Goal: Information Seeking & Learning: Learn about a topic

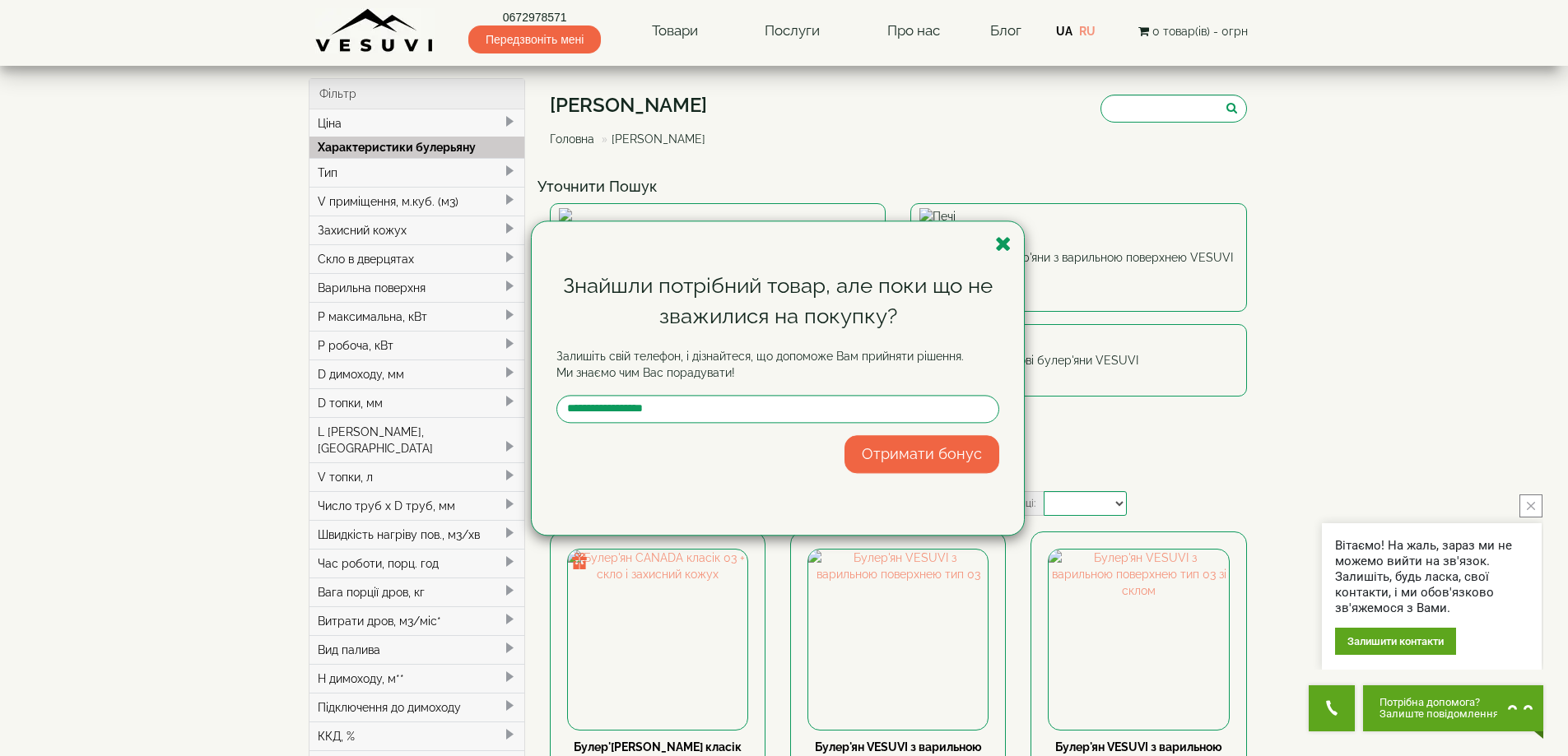
select select
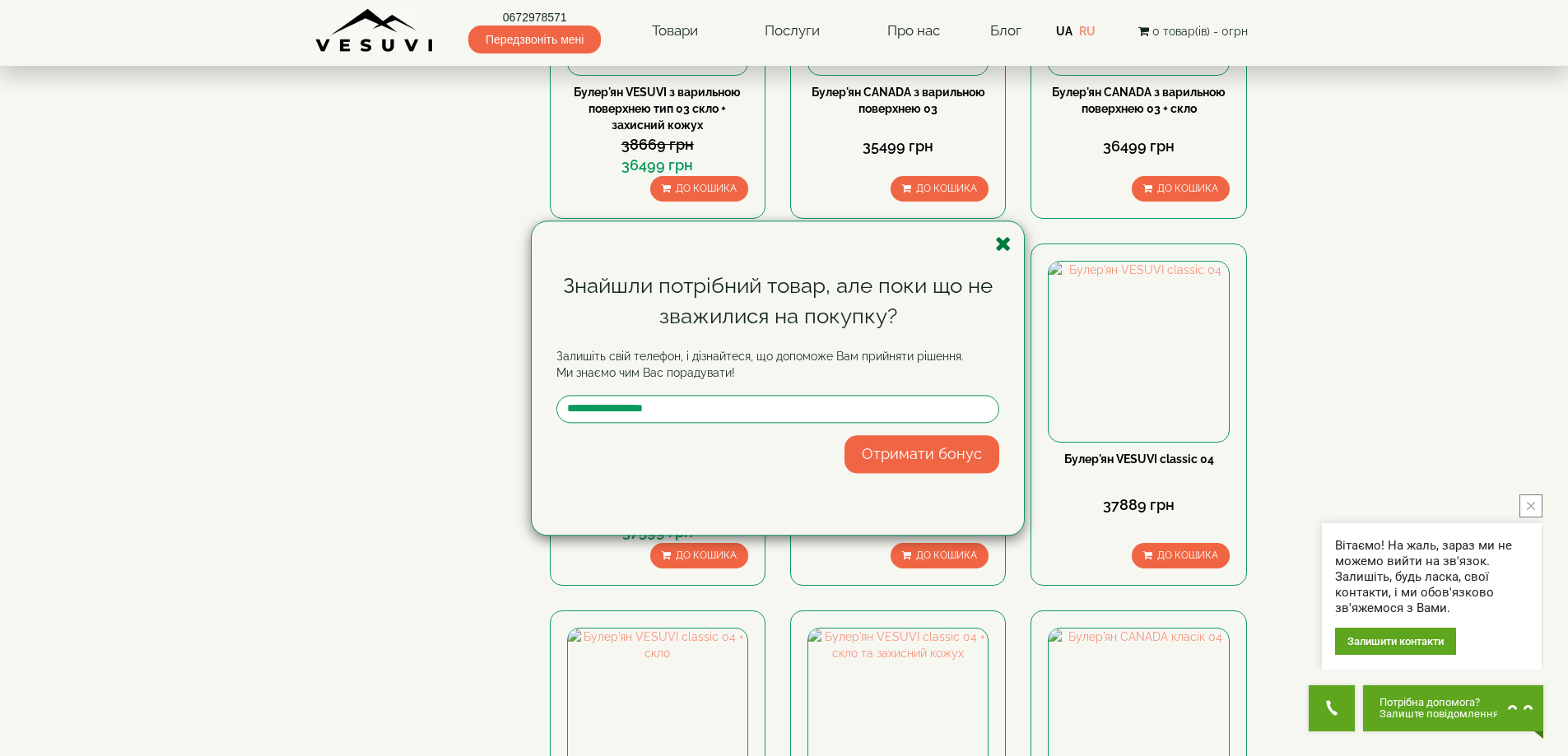
scroll to position [1005, 0]
click at [1001, 244] on icon "button" at bounding box center [1003, 244] width 16 height 20
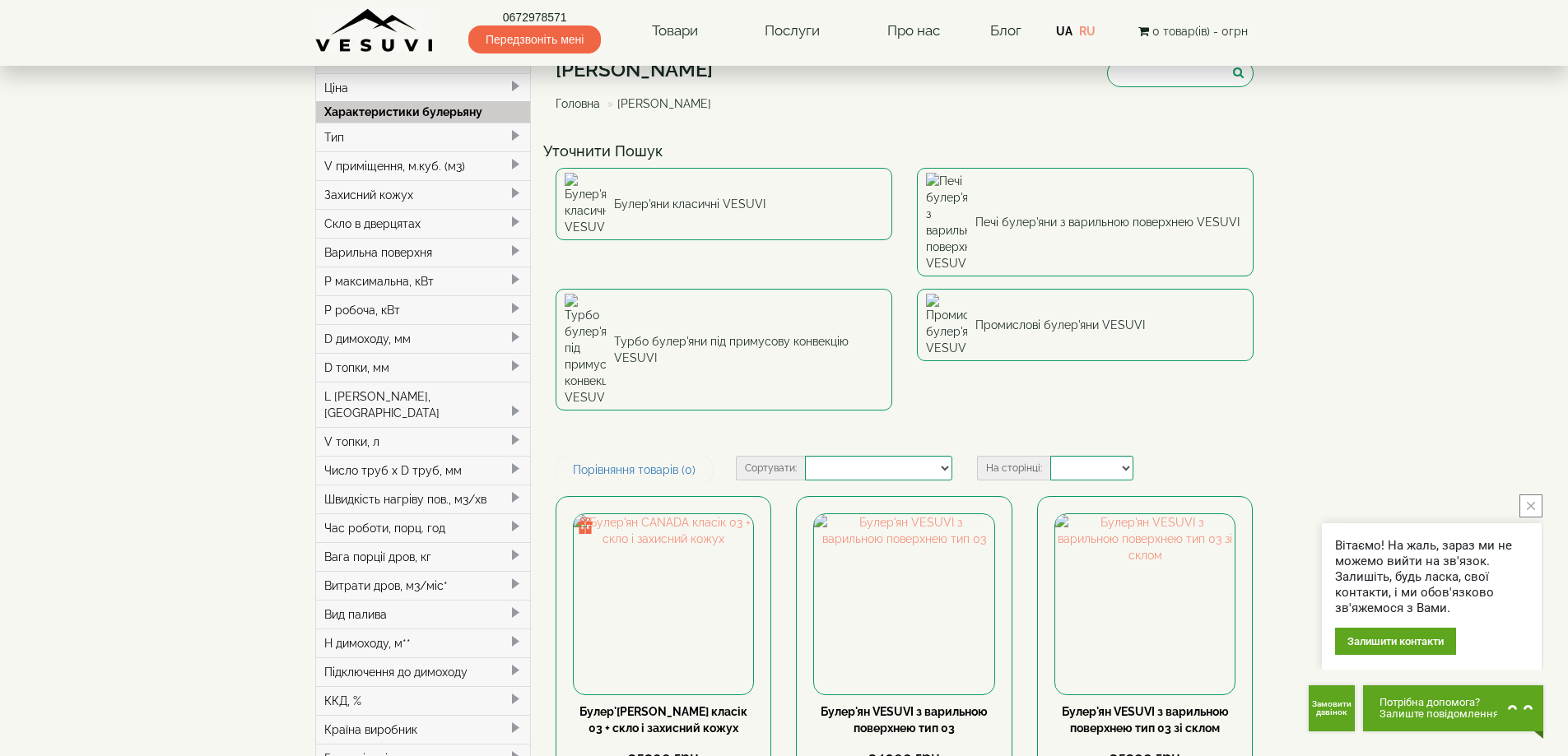
scroll to position [17, 0]
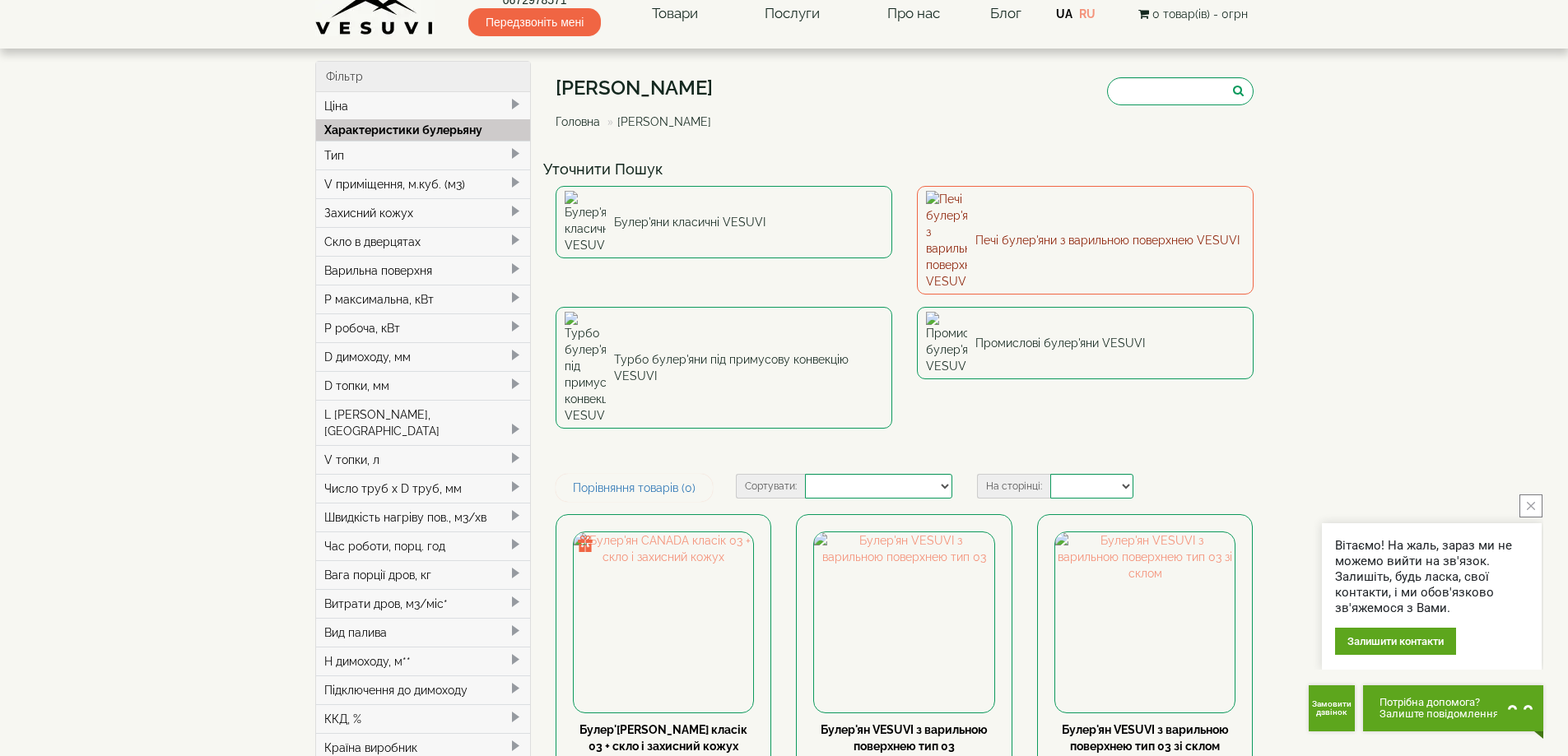
click at [1065, 210] on link "Печі булер'яни з варильною поверхнею VESUVI" at bounding box center [1085, 240] width 336 height 109
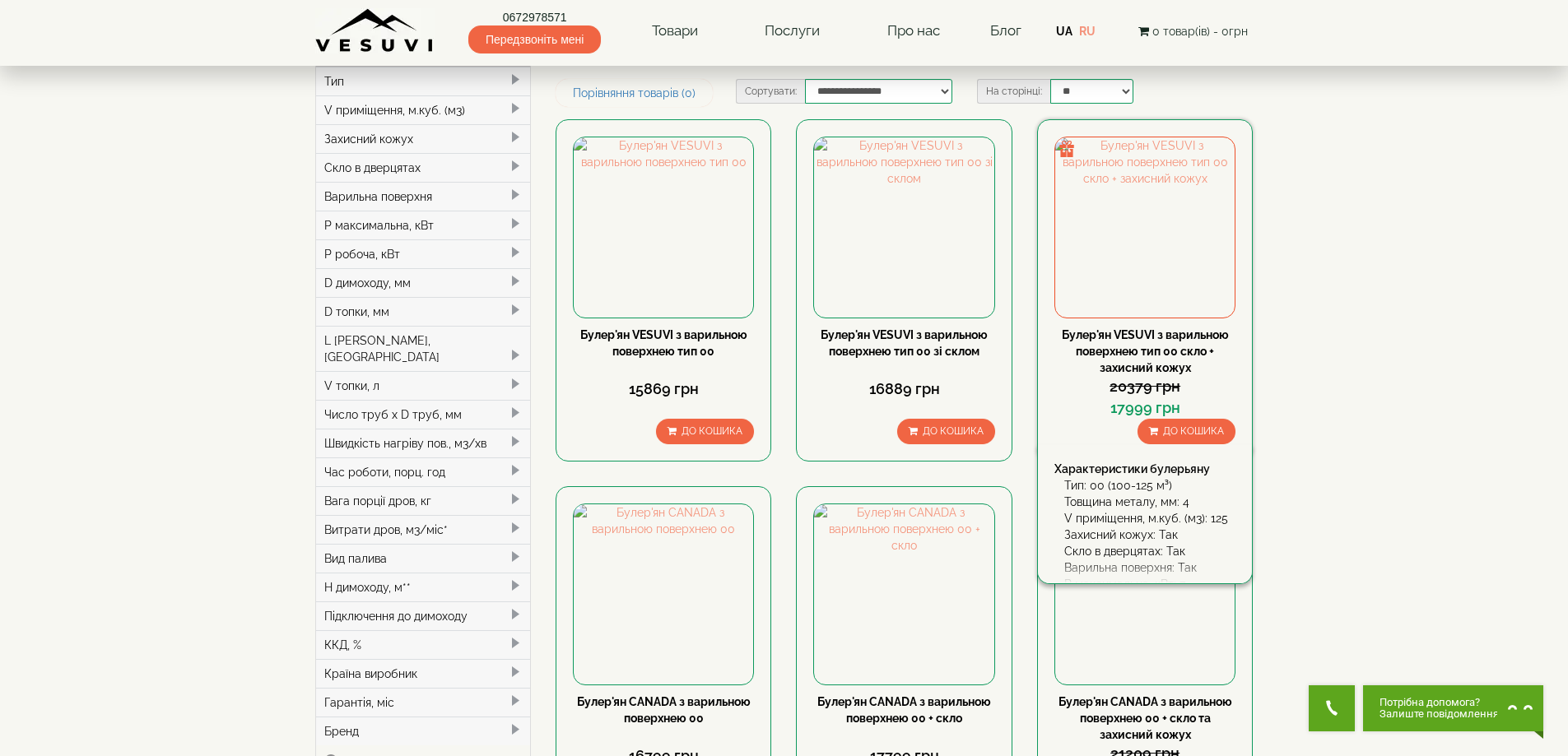
scroll to position [165, 0]
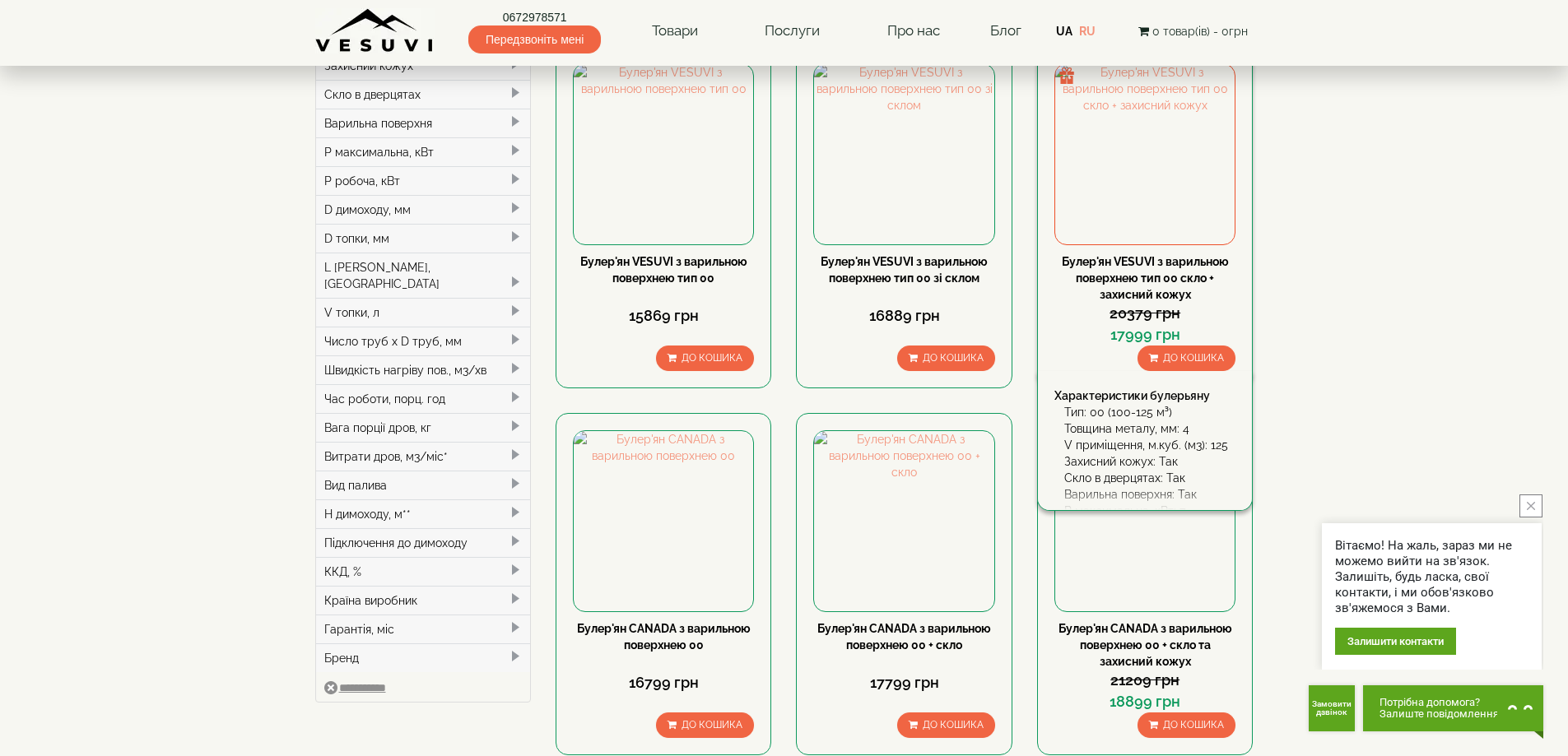
click at [1136, 272] on link "Булер'ян VESUVI з варильною поверхнею тип 00 скло + захисний кожух" at bounding box center [1146, 278] width 167 height 46
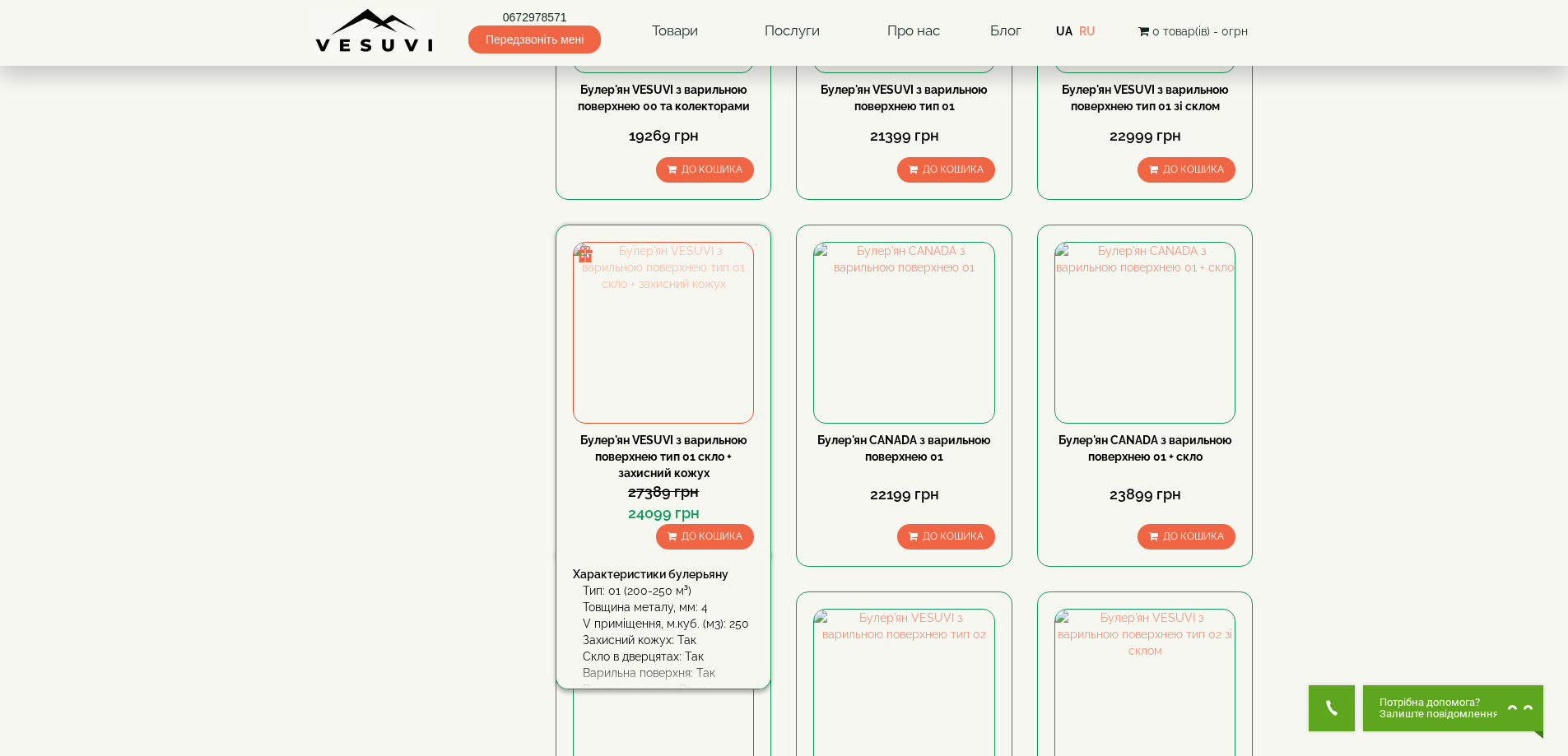
click at [695, 345] on img at bounding box center [663, 332] width 179 height 179
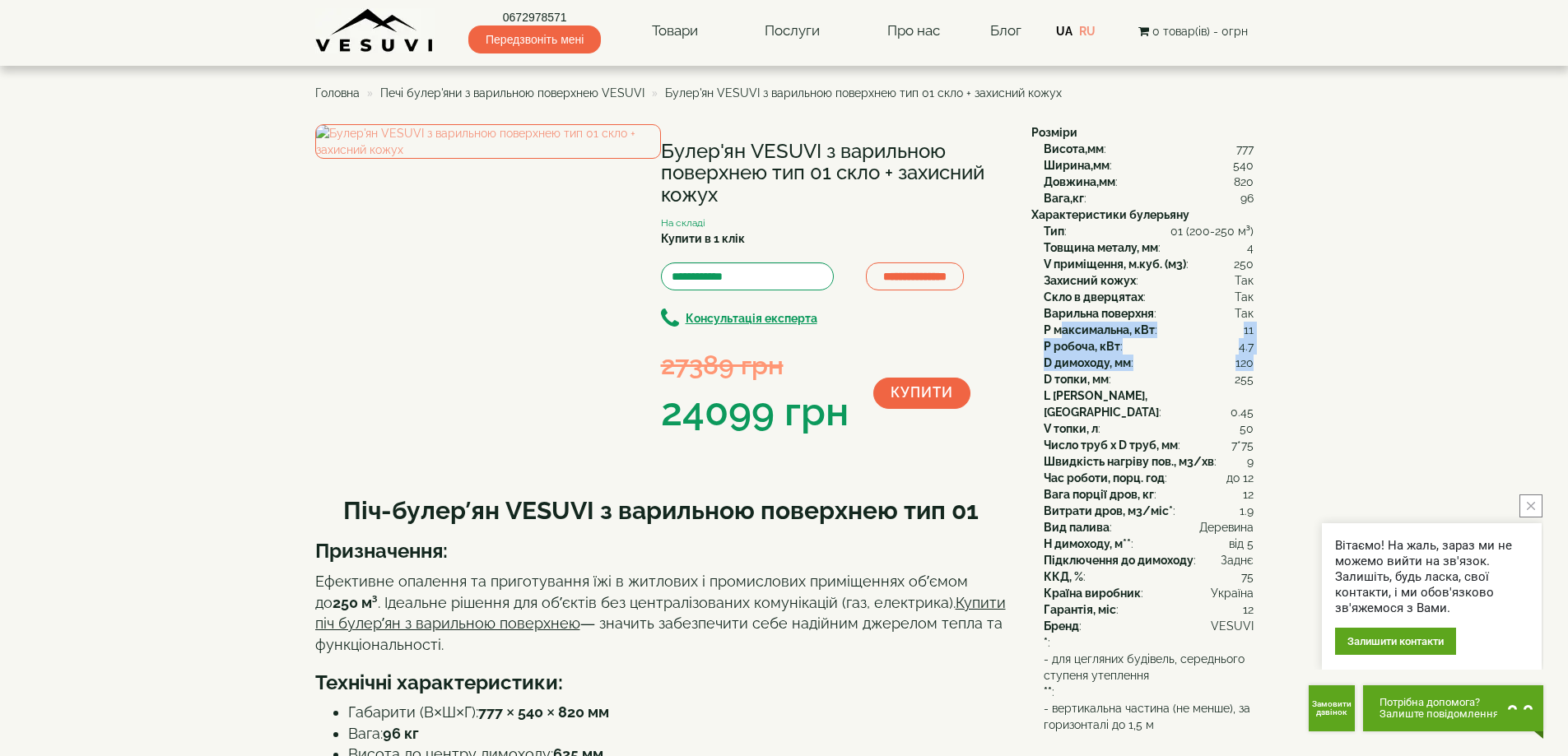
drag, startPoint x: 1064, startPoint y: 331, endPoint x: 1253, endPoint y: 358, distance: 190.9
click at [1253, 358] on div "Тип : 01 (200-250 м³) Товщина металу, мм : 4 V приміщення, м.куб. (м3) : 250 За…" at bounding box center [1142, 461] width 222 height 477
click at [1253, 368] on span "120" at bounding box center [1244, 362] width 18 height 16
drag, startPoint x: 1235, startPoint y: 378, endPoint x: 1247, endPoint y: 378, distance: 12.0
click at [1247, 378] on span "255" at bounding box center [1244, 378] width 19 height 16
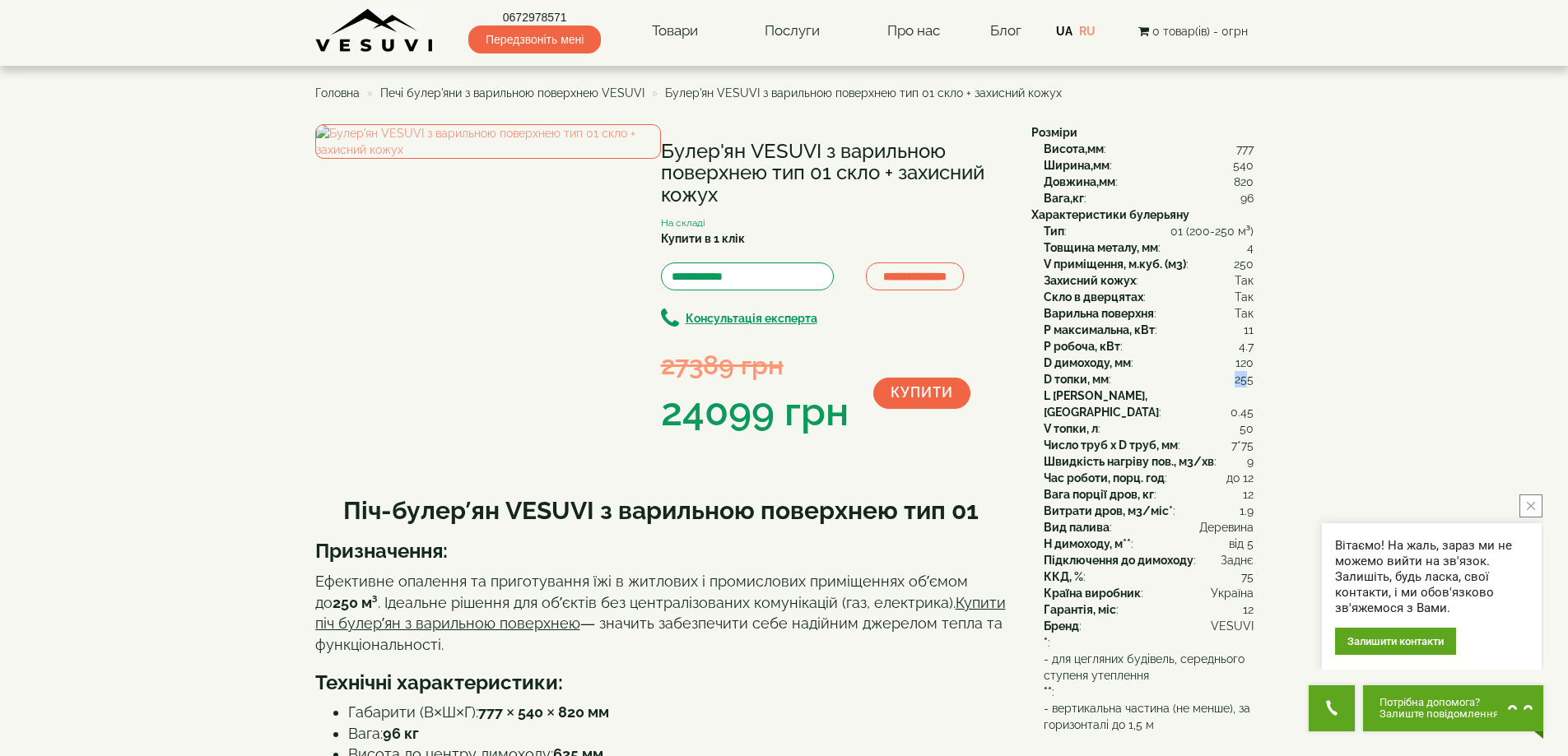
drag, startPoint x: 1177, startPoint y: 229, endPoint x: 1256, endPoint y: 233, distance: 79.1
click at [1252, 231] on span "01 (200-250 м³)" at bounding box center [1211, 231] width 83 height 16
drag, startPoint x: 1045, startPoint y: 475, endPoint x: 1254, endPoint y: 476, distance: 209.0
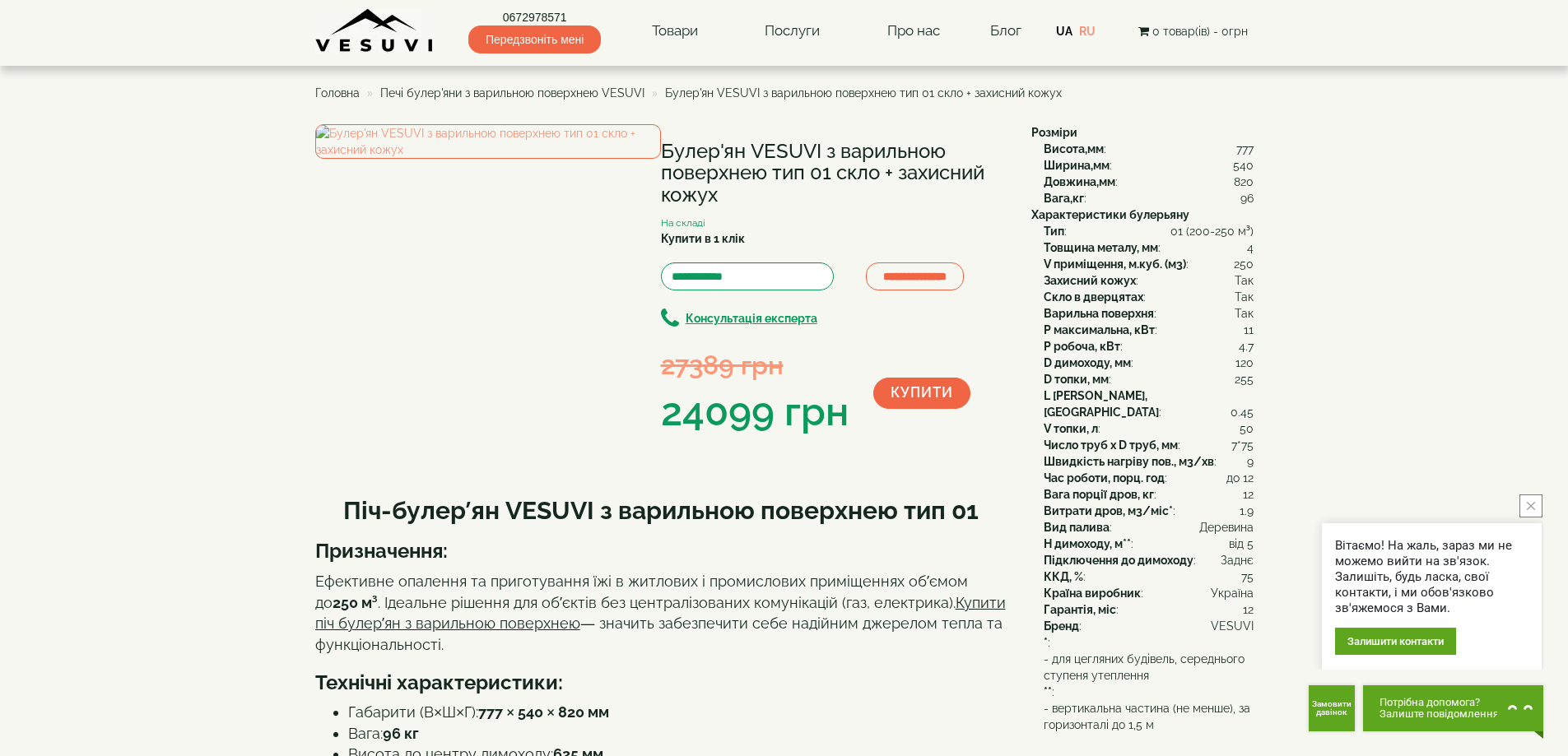
click at [1248, 487] on span "12" at bounding box center [1248, 494] width 11 height 16
drag, startPoint x: 1244, startPoint y: 476, endPoint x: 1252, endPoint y: 477, distance: 8.1
click at [1252, 487] on span "12" at bounding box center [1248, 494] width 11 height 16
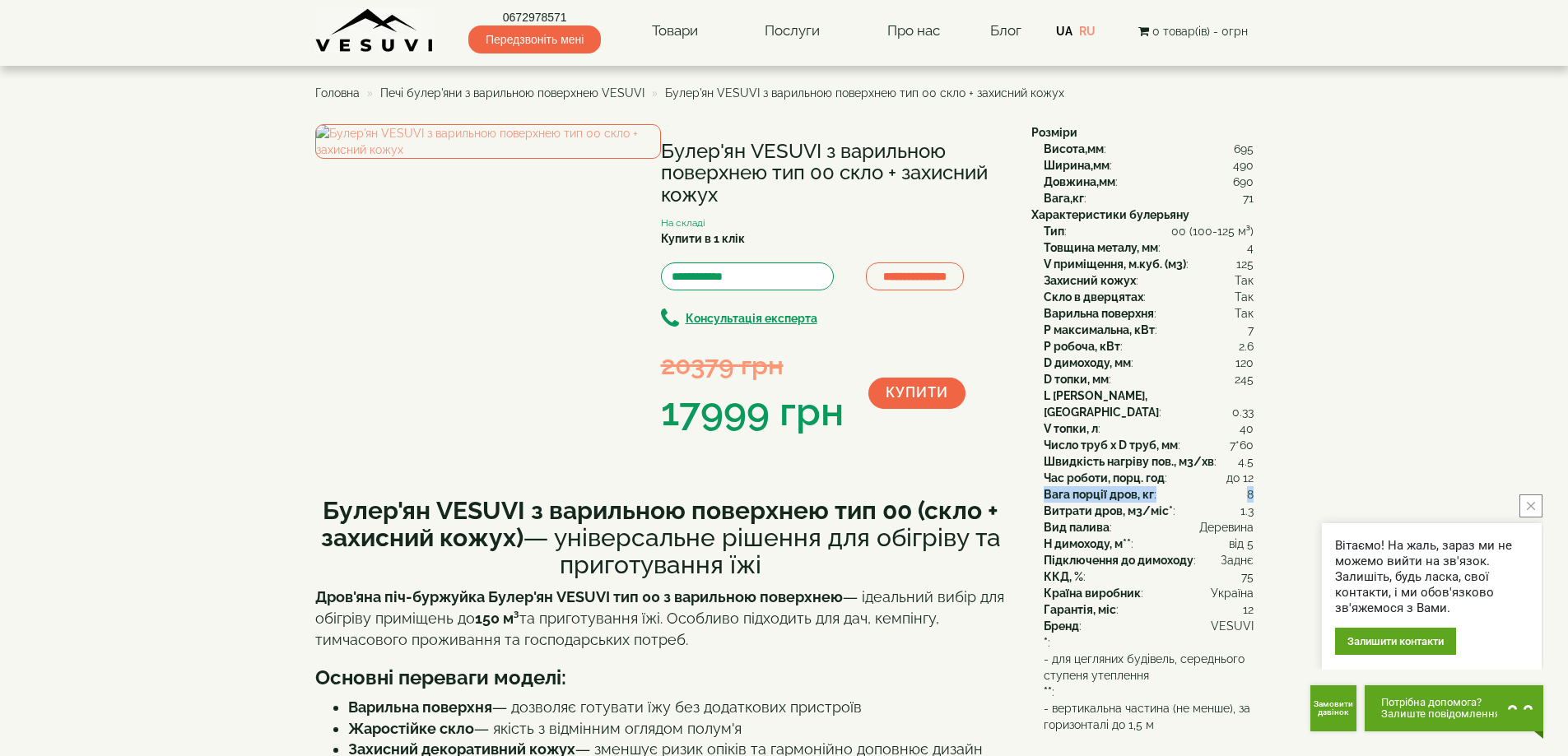
drag, startPoint x: 1046, startPoint y: 473, endPoint x: 1252, endPoint y: 474, distance: 206.0
click at [1252, 487] on div "Вага порції дров, кг : 8" at bounding box center [1148, 494] width 210 height 16
drag, startPoint x: 1046, startPoint y: 474, endPoint x: 1254, endPoint y: 480, distance: 208.1
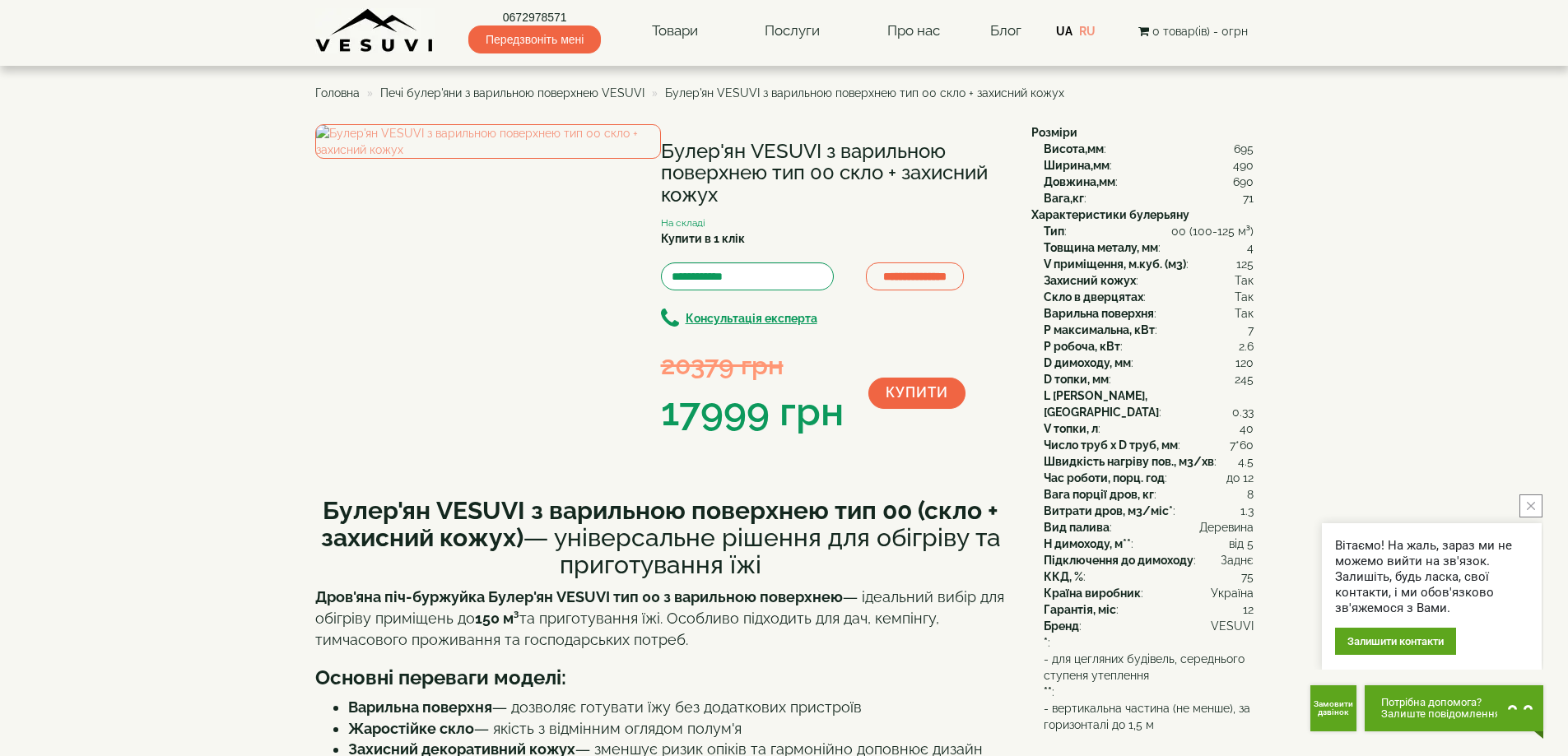
click at [1250, 487] on span "8" at bounding box center [1250, 494] width 7 height 16
drag, startPoint x: 1045, startPoint y: 477, endPoint x: 1251, endPoint y: 476, distance: 206.0
click at [1251, 487] on div "Вага порції дров, кг : 8" at bounding box center [1148, 494] width 210 height 16
click at [1116, 488] on b "Вага порції дров, кг" at bounding box center [1098, 495] width 111 height 14
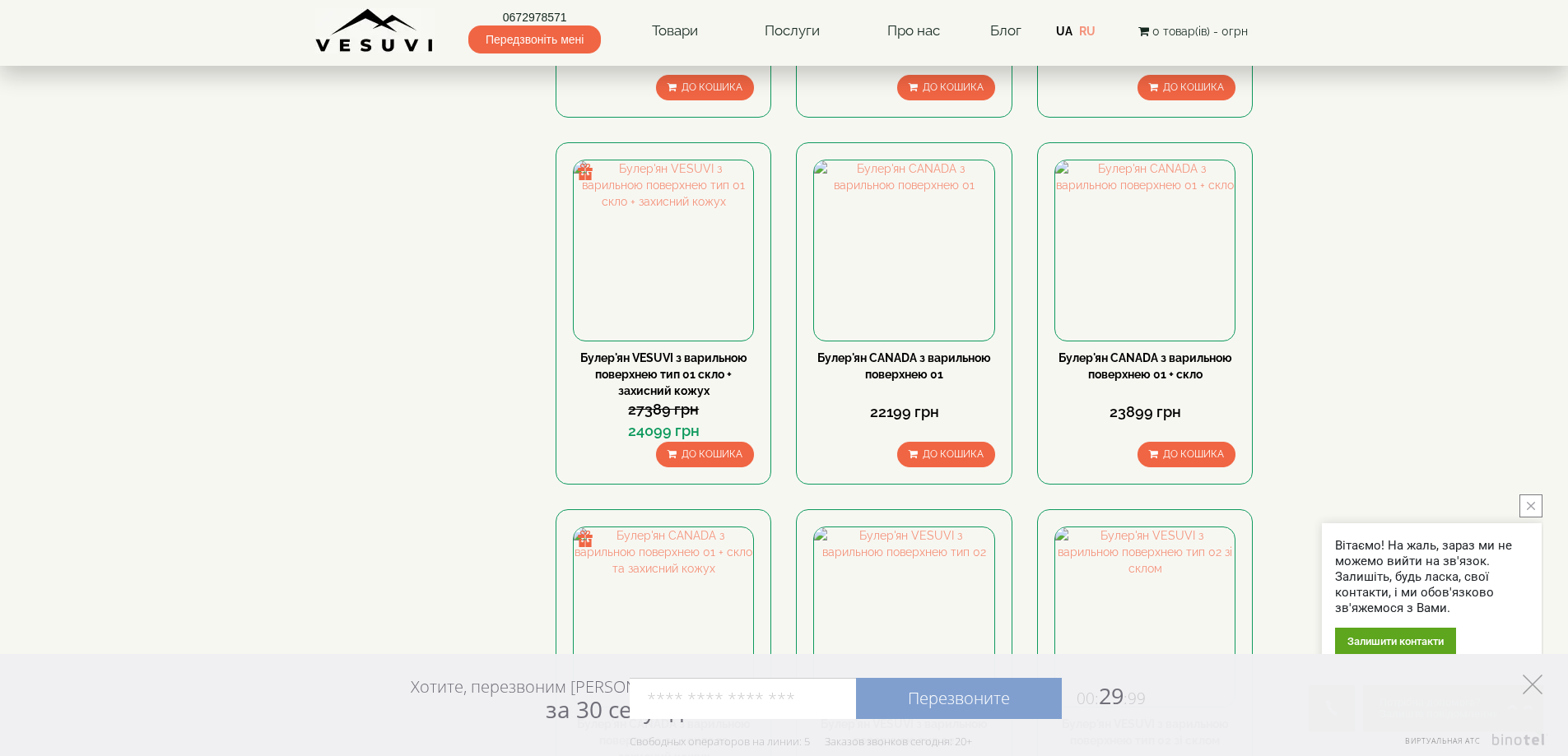
click at [1532, 686] on polygon at bounding box center [1532, 684] width 19 height 19
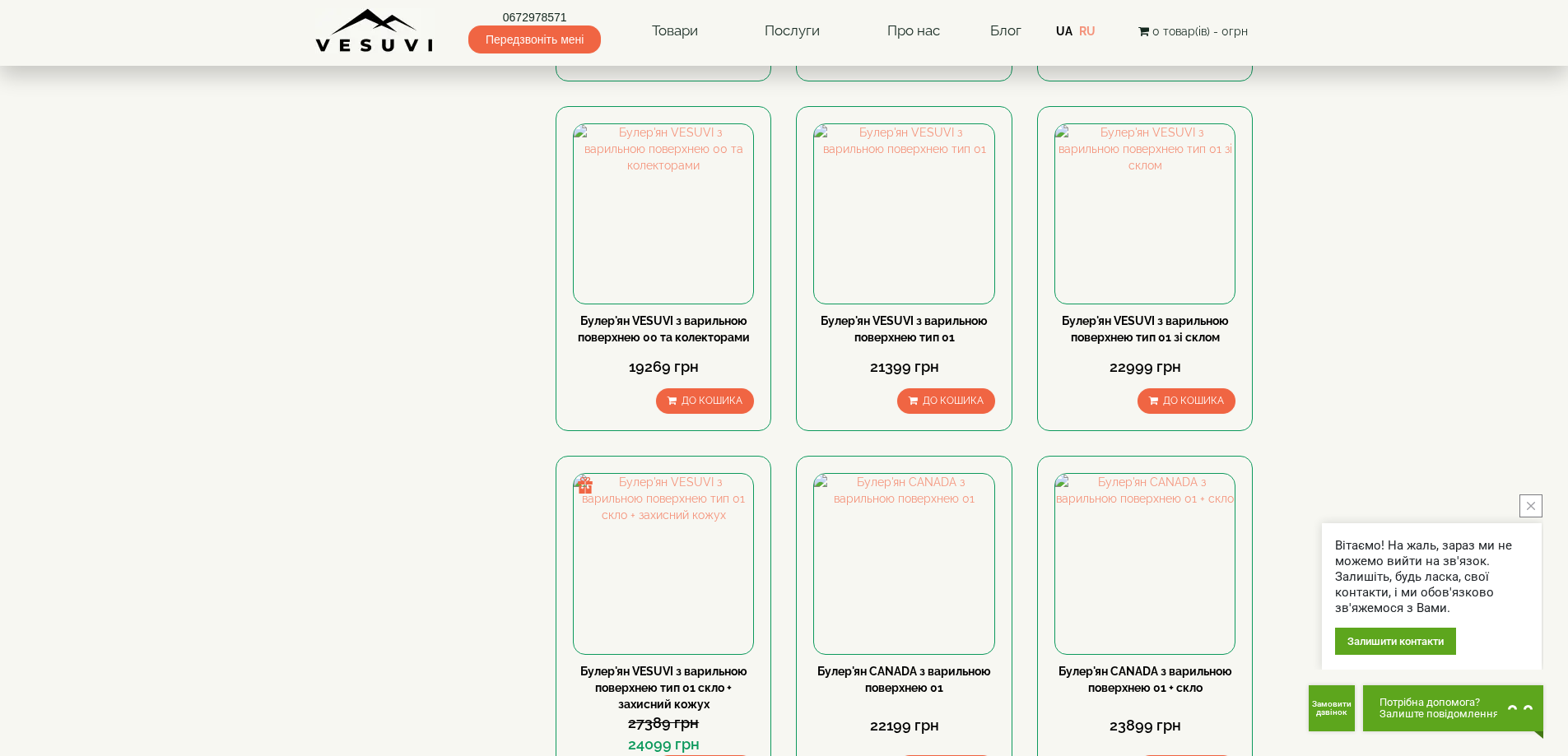
scroll to position [823, 0]
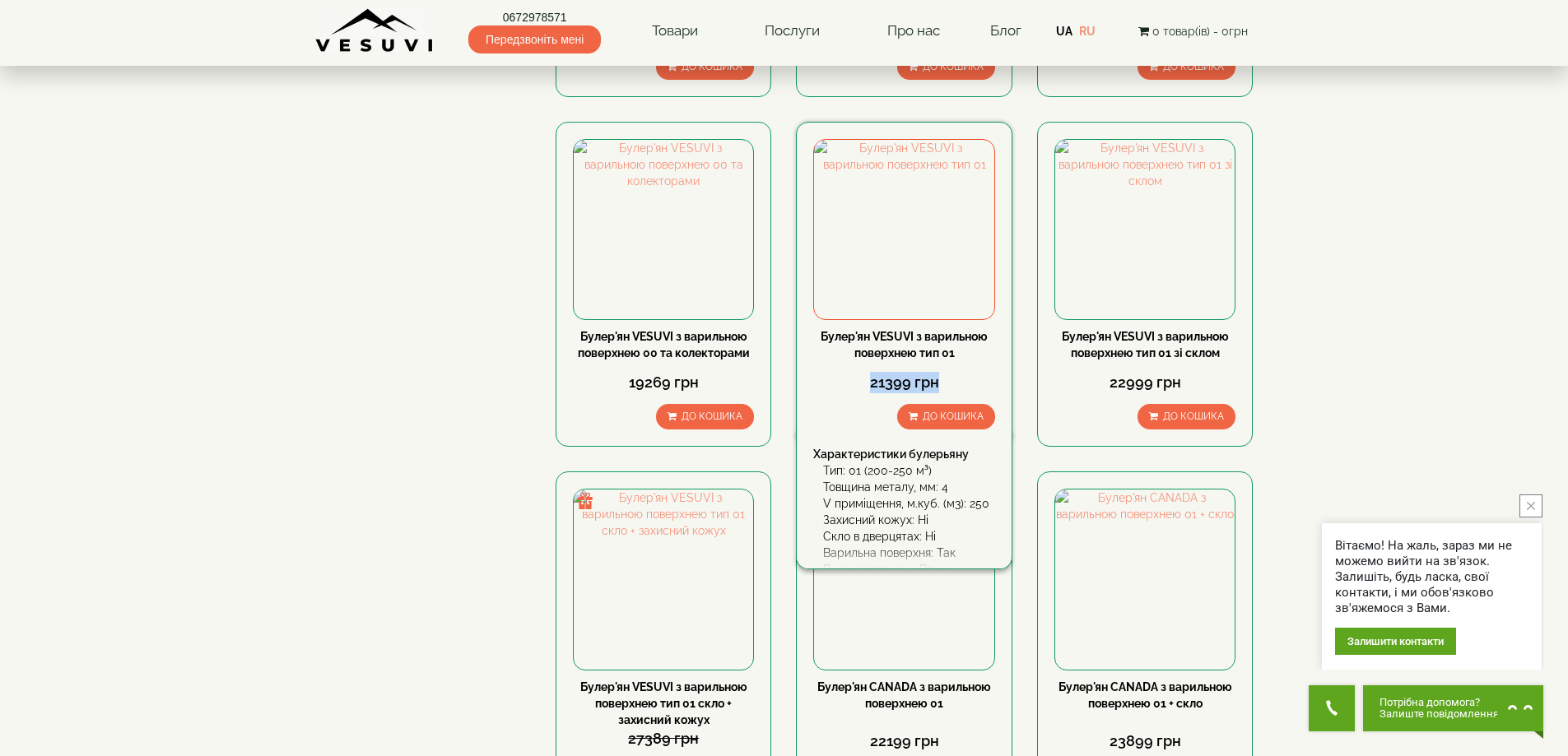
drag, startPoint x: 870, startPoint y: 385, endPoint x: 959, endPoint y: 386, distance: 89.0
click at [959, 386] on div "21399 грн" at bounding box center [904, 382] width 181 height 21
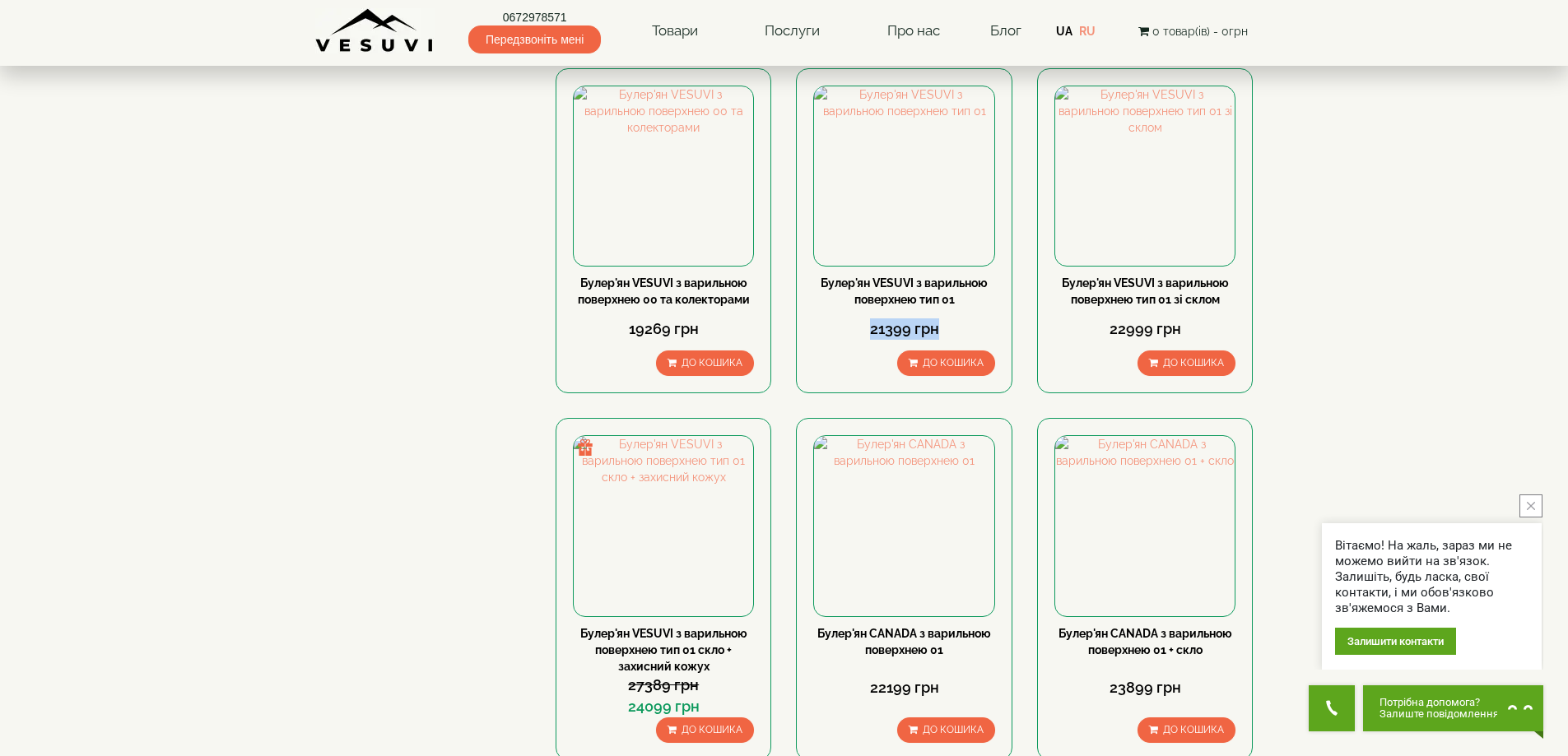
scroll to position [906, 0]
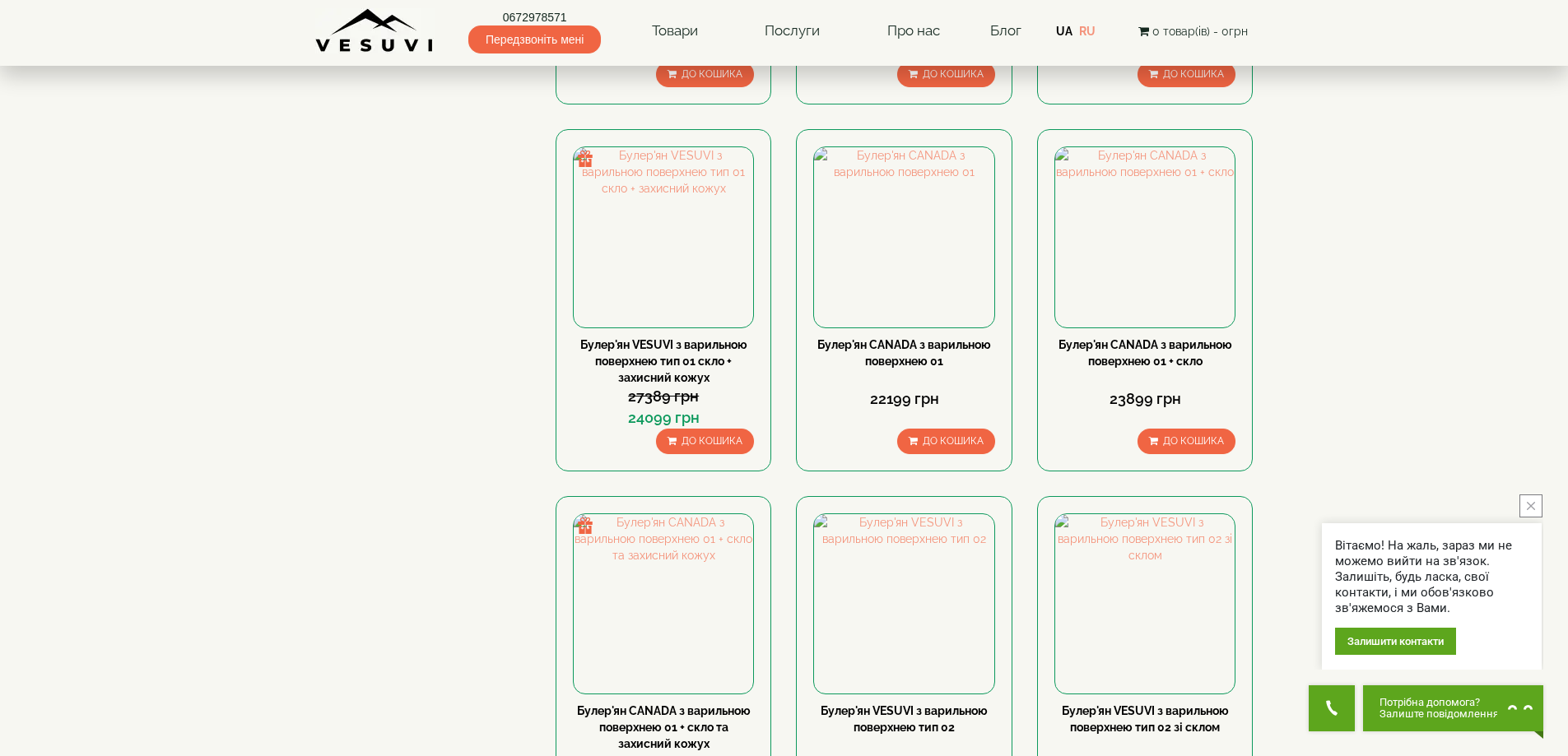
scroll to position [1070, 0]
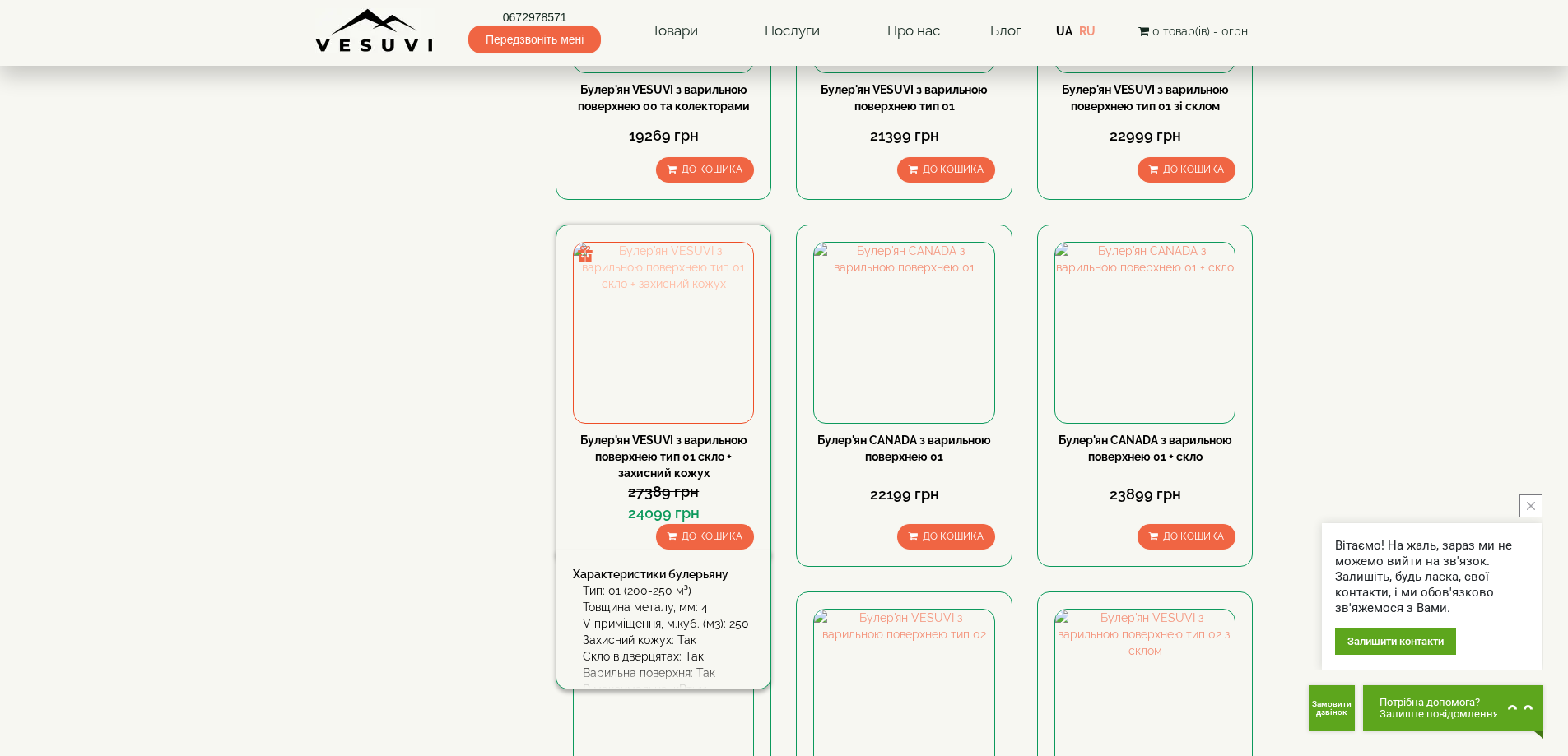
click at [684, 383] on img at bounding box center [663, 332] width 179 height 179
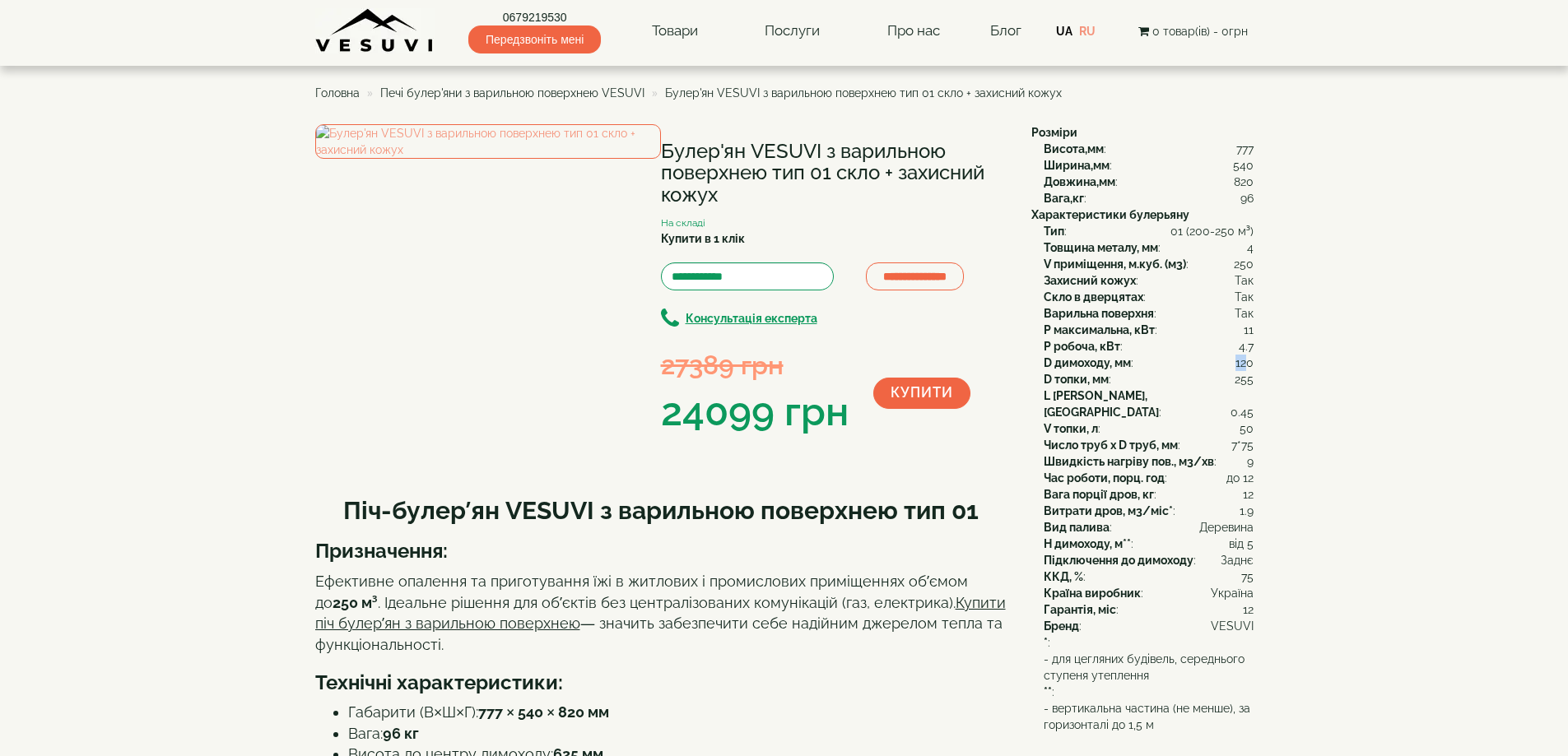
drag, startPoint x: 1235, startPoint y: 362, endPoint x: 1253, endPoint y: 368, distance: 19.0
click at [1250, 362] on span "120" at bounding box center [1244, 362] width 18 height 16
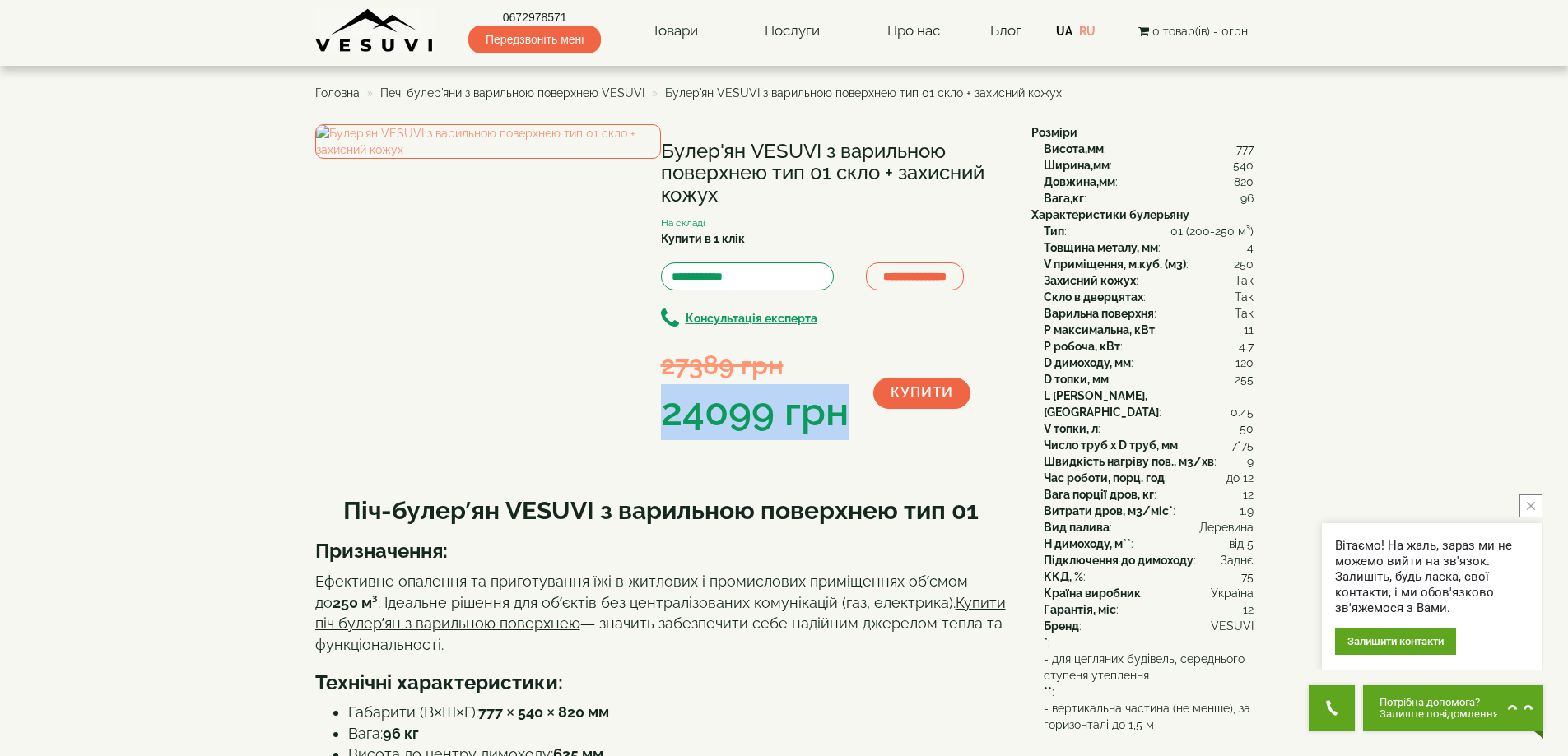
drag, startPoint x: 667, startPoint y: 409, endPoint x: 849, endPoint y: 409, distance: 182.0
click at [849, 409] on div "27389 грн 24099 грн" at bounding box center [766, 393] width 212 height 93
click at [833, 409] on div "24099 грн" at bounding box center [754, 412] width 188 height 56
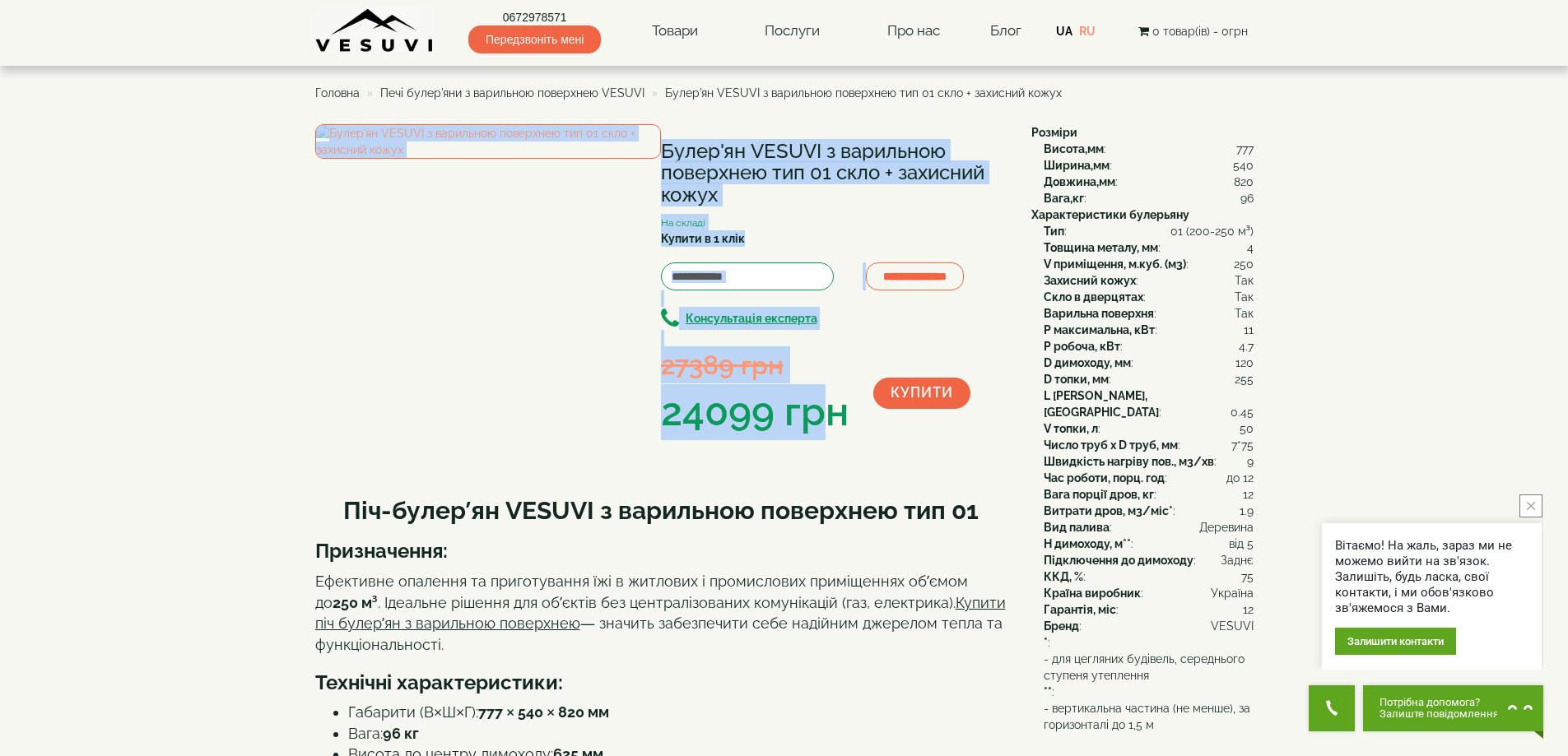
drag, startPoint x: 657, startPoint y: 416, endPoint x: 836, endPoint y: 413, distance: 179.0
click at [836, 413] on div "**********" at bounding box center [667, 281] width 704 height 315
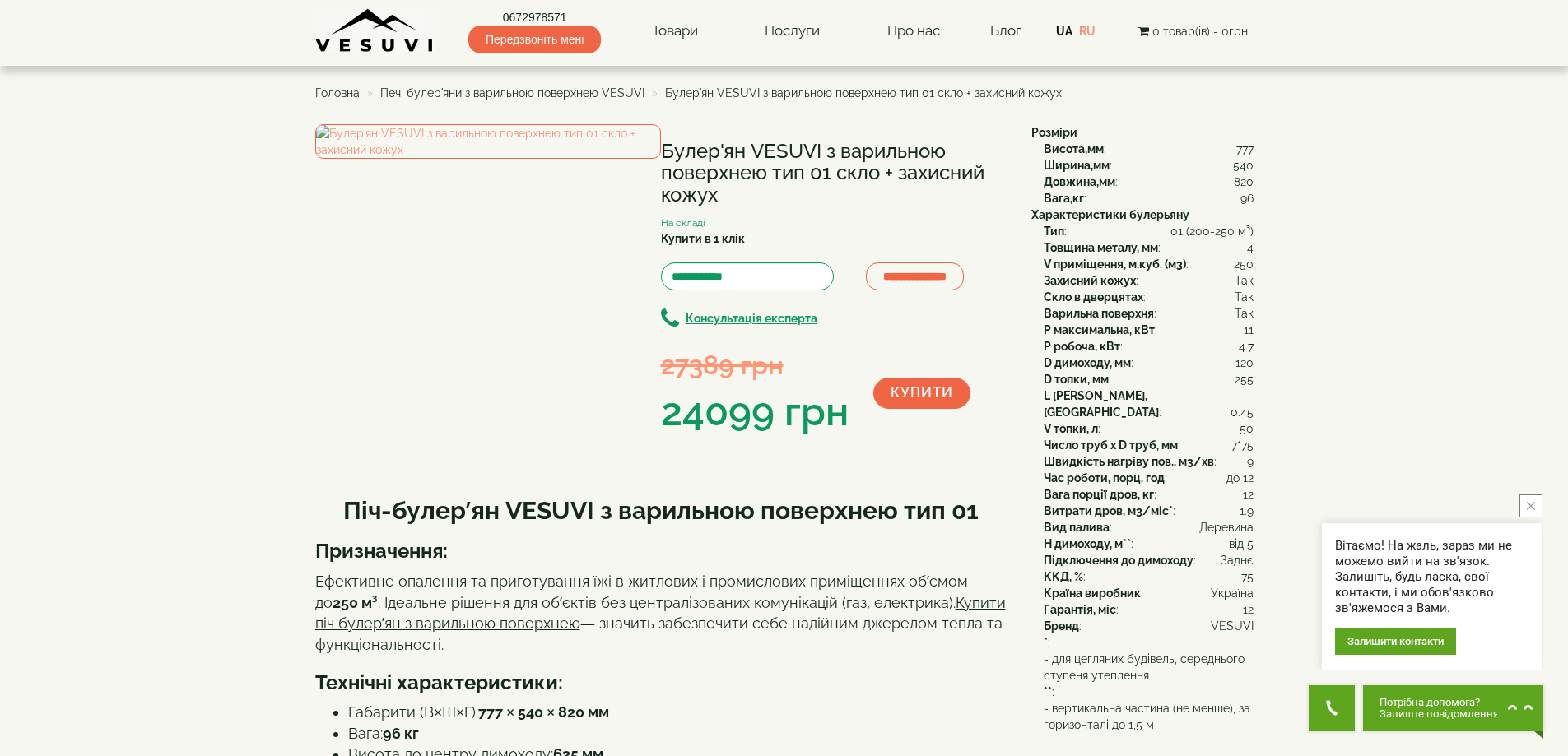
click at [841, 413] on div "24099 грн" at bounding box center [754, 412] width 188 height 56
drag, startPoint x: 847, startPoint y: 412, endPoint x: 667, endPoint y: 410, distance: 180.0
click at [667, 410] on div "24099 грн" at bounding box center [754, 412] width 188 height 56
click at [678, 413] on div "24099 грн" at bounding box center [754, 412] width 188 height 56
drag, startPoint x: 667, startPoint y: 410, endPoint x: 842, endPoint y: 407, distance: 175.0
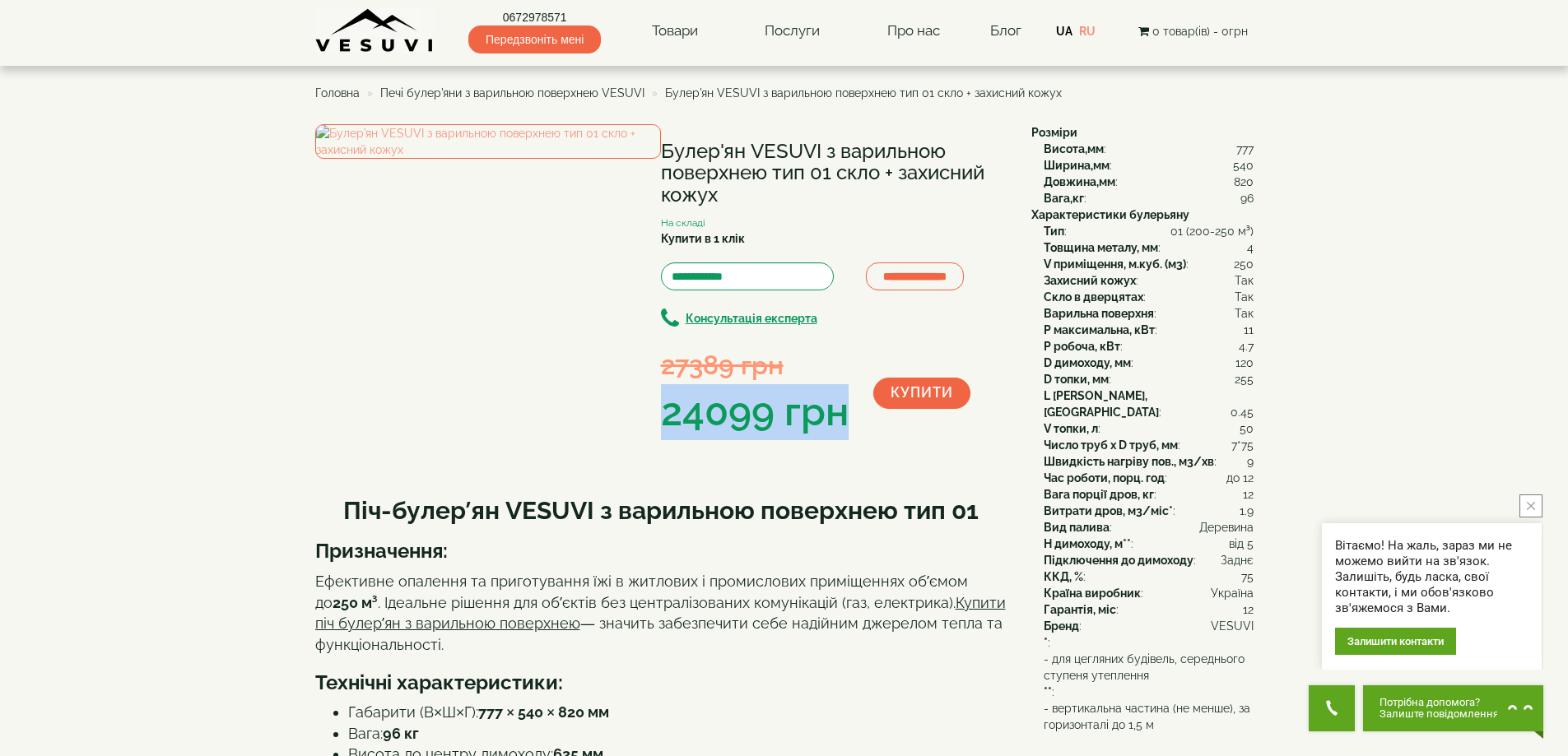
click at [842, 407] on div "24099 грн" at bounding box center [754, 412] width 188 height 56
click at [837, 411] on div "24099 грн" at bounding box center [754, 412] width 188 height 56
drag, startPoint x: 666, startPoint y: 411, endPoint x: 843, endPoint y: 414, distance: 177.0
click at [843, 414] on div "24099 грн" at bounding box center [754, 412] width 188 height 56
click at [832, 414] on div "24099 грн" at bounding box center [754, 412] width 188 height 56
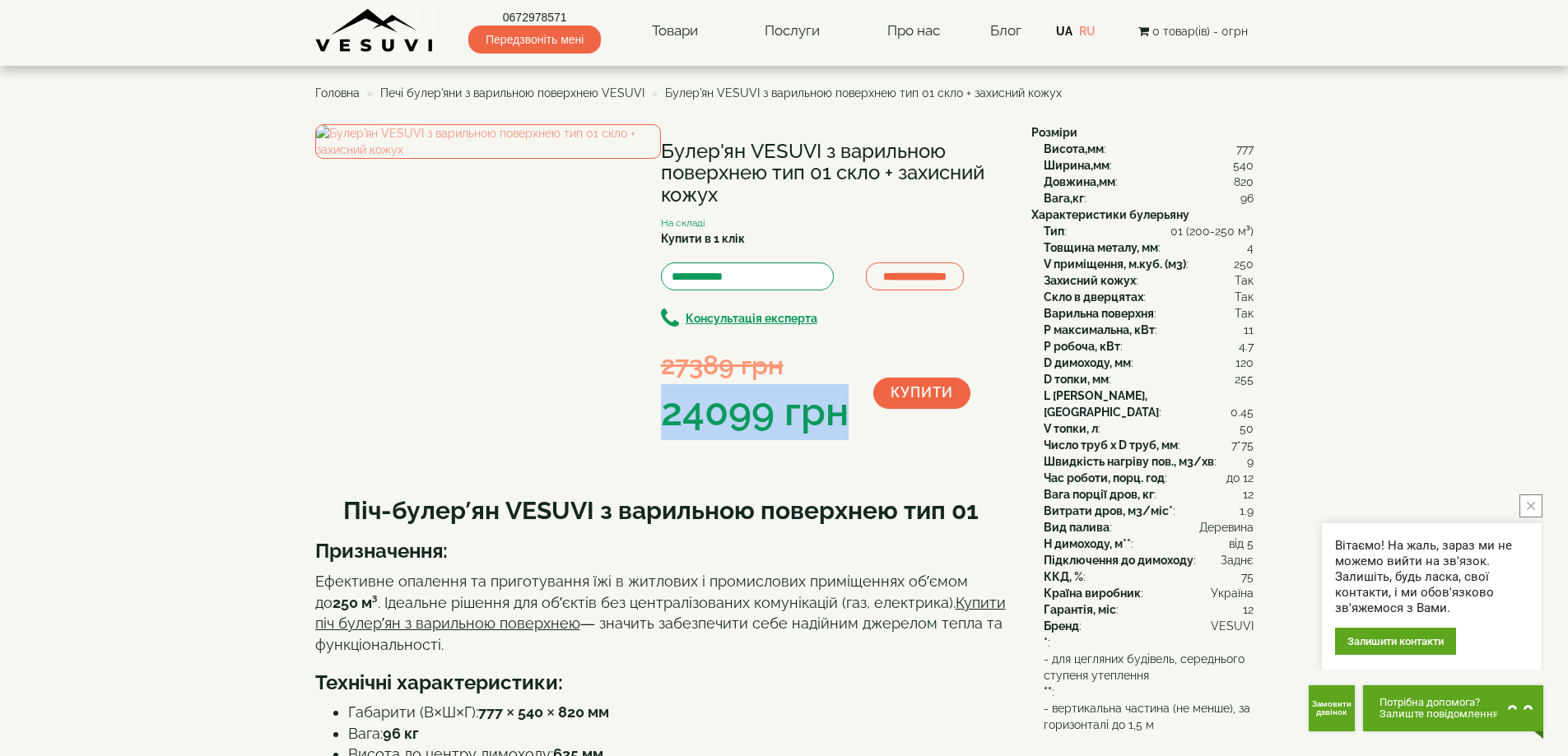
drag, startPoint x: 667, startPoint y: 412, endPoint x: 846, endPoint y: 414, distance: 179.0
click at [846, 414] on div "24099 грн" at bounding box center [754, 412] width 188 height 56
click at [764, 416] on div "24099 грн" at bounding box center [754, 412] width 188 height 56
drag, startPoint x: 662, startPoint y: 412, endPoint x: 800, endPoint y: 416, distance: 138.1
click at [851, 412] on div "27389 грн 24099 грн" at bounding box center [766, 393] width 212 height 93
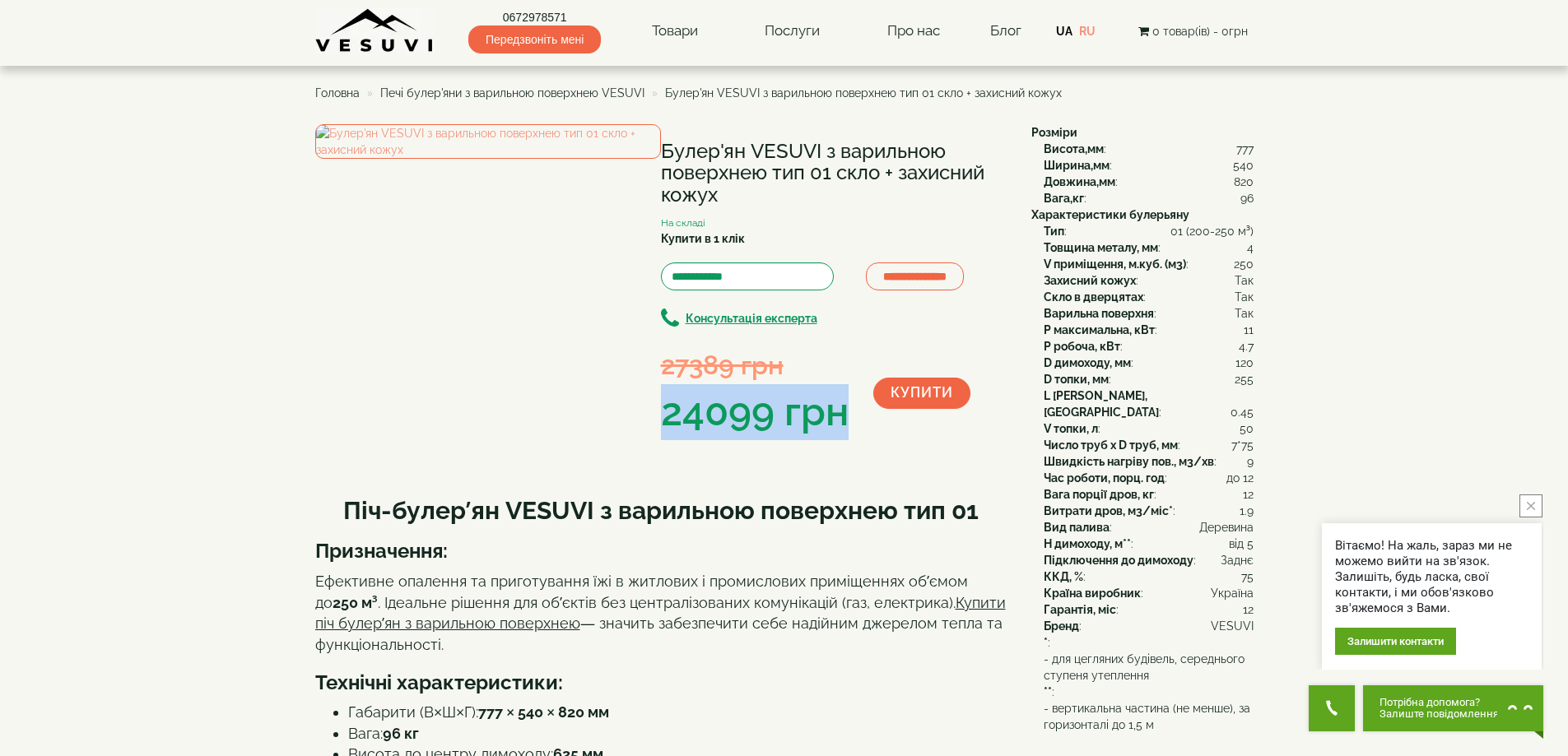
click at [765, 419] on div "24099 грн" at bounding box center [754, 412] width 188 height 56
drag, startPoint x: 667, startPoint y: 411, endPoint x: 841, endPoint y: 409, distance: 174.0
click at [841, 409] on div "24099 грн" at bounding box center [754, 412] width 188 height 56
click at [689, 416] on div "24099 грн" at bounding box center [754, 412] width 188 height 56
drag, startPoint x: 669, startPoint y: 411, endPoint x: 846, endPoint y: 403, distance: 177.2
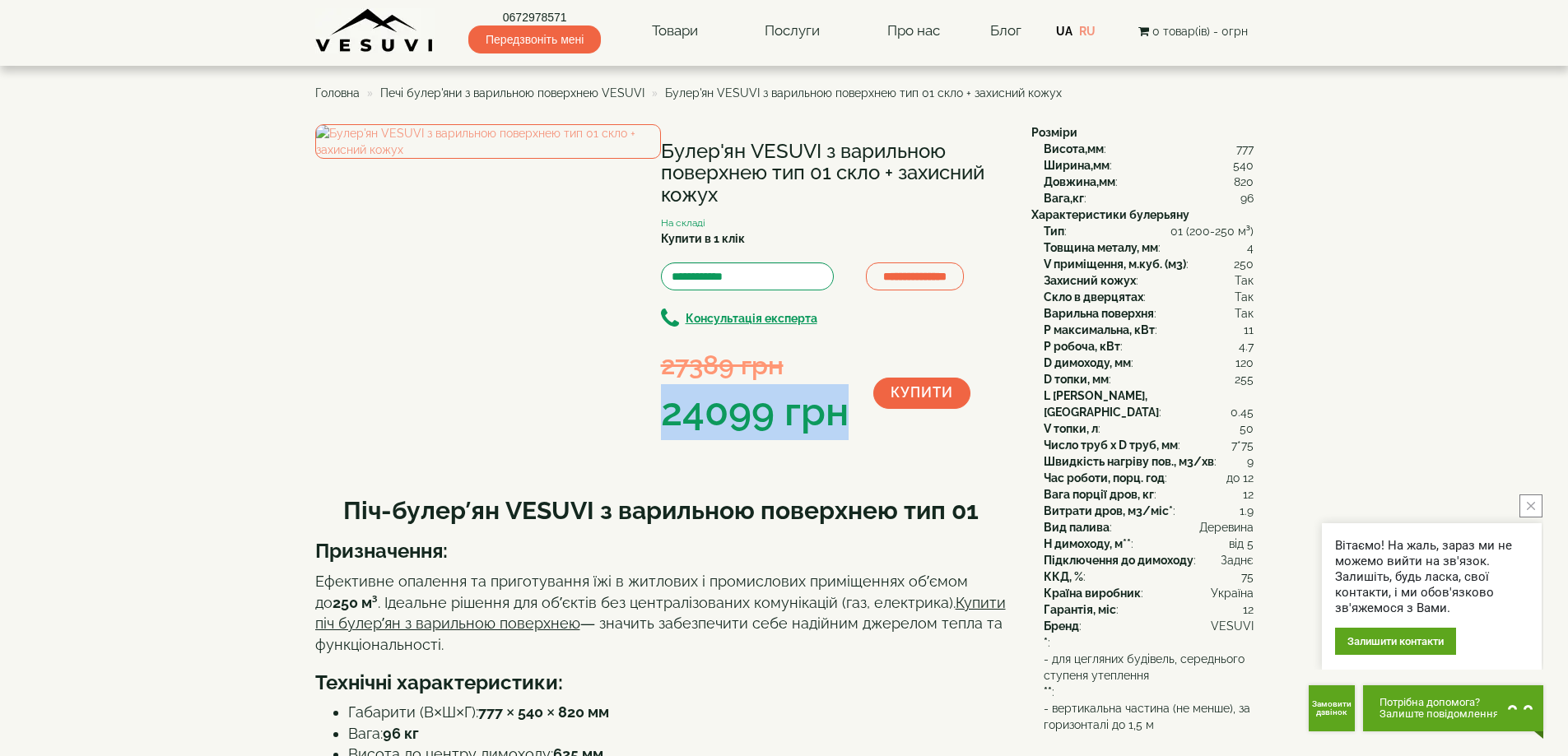
click at [846, 403] on div "24099 грн" at bounding box center [754, 412] width 188 height 56
click at [839, 410] on div "24099 грн" at bounding box center [754, 412] width 188 height 56
drag, startPoint x: 844, startPoint y: 412, endPoint x: 666, endPoint y: 416, distance: 178.0
click at [666, 416] on div "24099 грн" at bounding box center [754, 412] width 188 height 56
click at [732, 411] on div "24099 грн" at bounding box center [754, 412] width 188 height 56
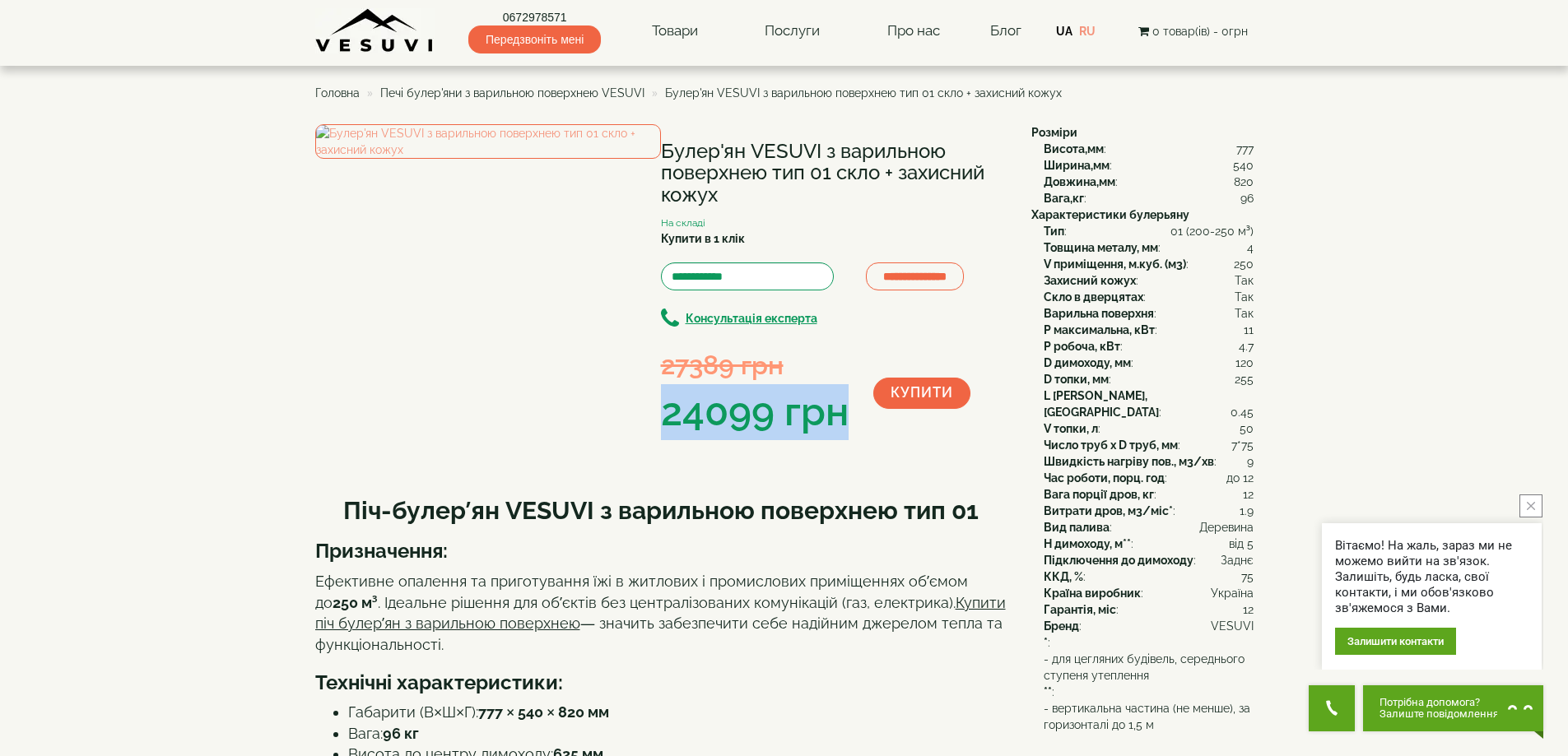
click at [670, 413] on div "24099 грн" at bounding box center [754, 412] width 188 height 56
drag, startPoint x: 666, startPoint y: 411, endPoint x: 849, endPoint y: 409, distance: 183.0
click at [849, 409] on div "27389 грн 24099 грн" at bounding box center [766, 393] width 212 height 93
click at [836, 411] on div "24099 грн" at bounding box center [754, 412] width 188 height 56
drag, startPoint x: 845, startPoint y: 410, endPoint x: 669, endPoint y: 419, distance: 176.2
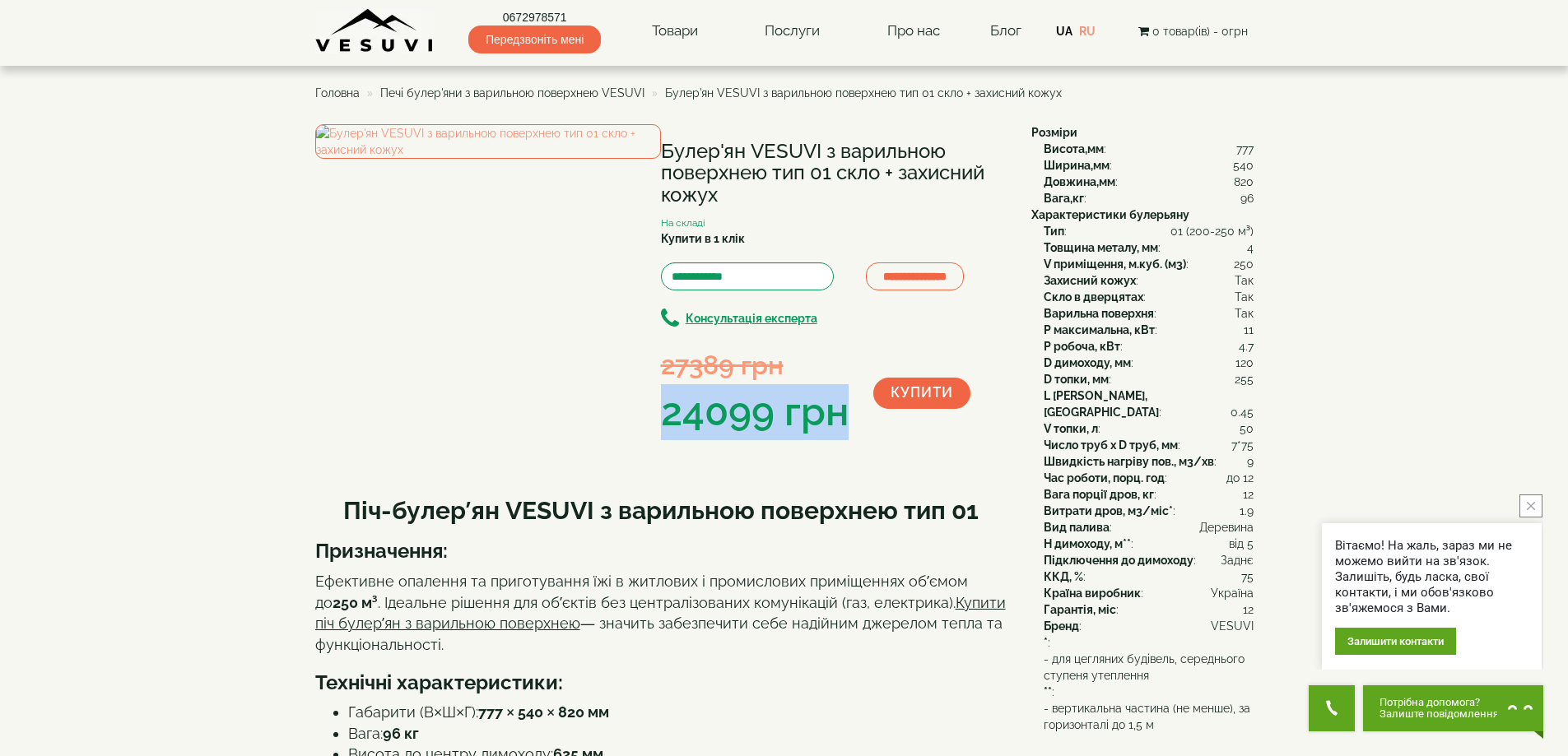
click at [669, 419] on div "24099 грн" at bounding box center [754, 412] width 188 height 56
click at [733, 418] on div "24099 грн" at bounding box center [754, 412] width 188 height 56
